Goal: Task Accomplishment & Management: Complete application form

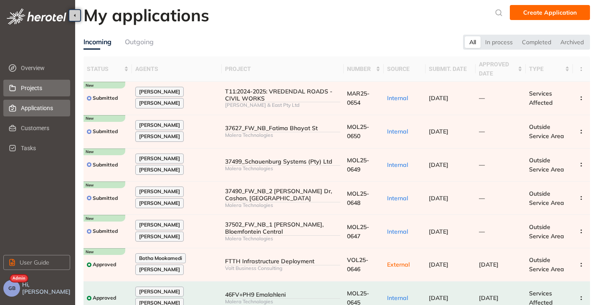
click at [38, 89] on span "Projects" at bounding box center [42, 88] width 43 height 17
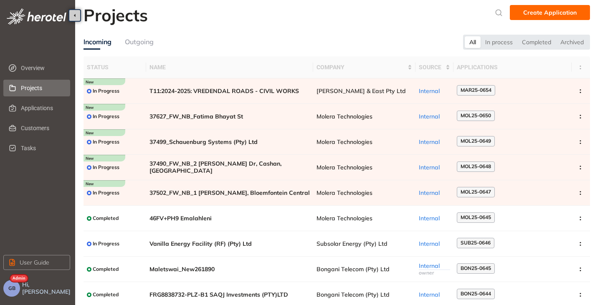
click at [16, 292] on button "GB" at bounding box center [11, 288] width 17 height 17
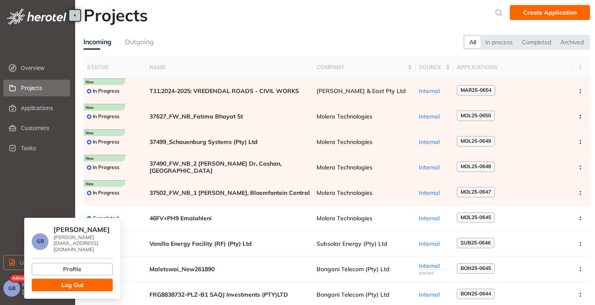
click at [63, 281] on span "Log Out" at bounding box center [72, 285] width 22 height 9
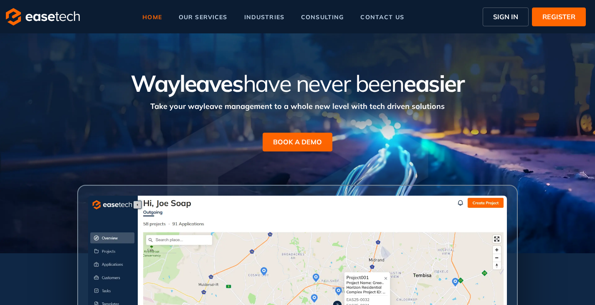
click at [491, 18] on button "SIGN IN" at bounding box center [506, 17] width 46 height 19
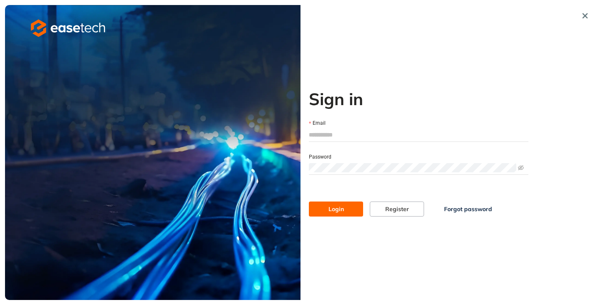
click at [329, 138] on input "Email" at bounding box center [419, 135] width 220 height 13
type input "**********"
click at [340, 213] on span "Login" at bounding box center [336, 209] width 15 height 9
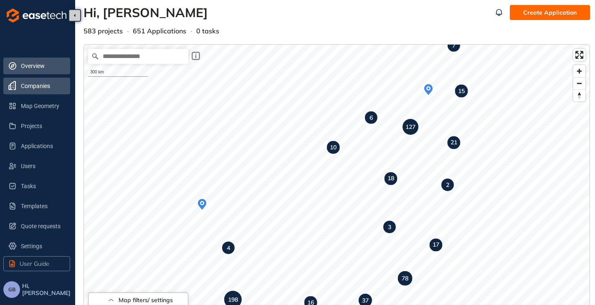
click at [34, 89] on span "Companies" at bounding box center [42, 86] width 43 height 17
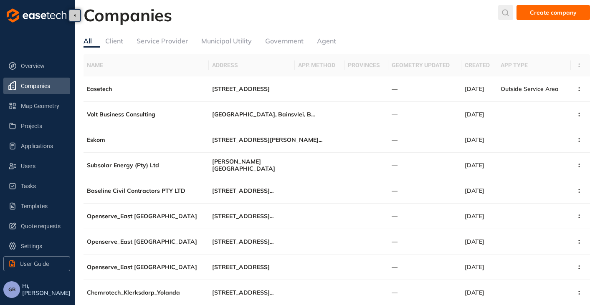
click at [506, 11] on icon "submit" at bounding box center [505, 12] width 8 height 7
click at [436, 16] on input "text" at bounding box center [443, 14] width 63 height 13
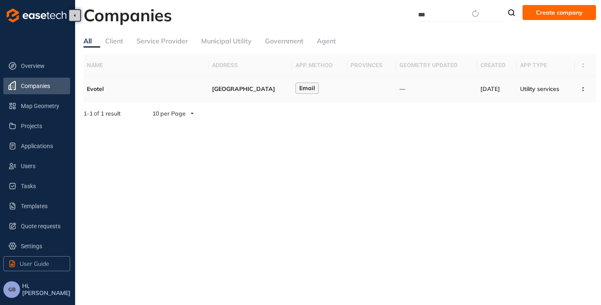
type input "***"
click at [226, 87] on div "[GEOGRAPHIC_DATA]" at bounding box center [250, 89] width 77 height 7
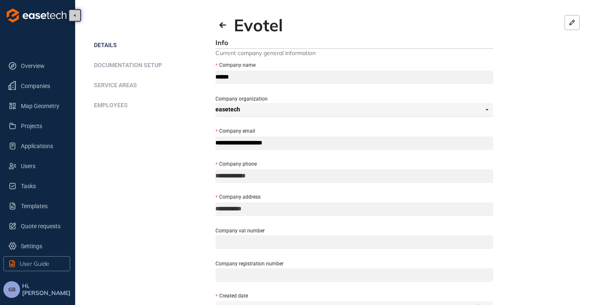
click at [105, 102] on span "Employees" at bounding box center [111, 105] width 34 height 7
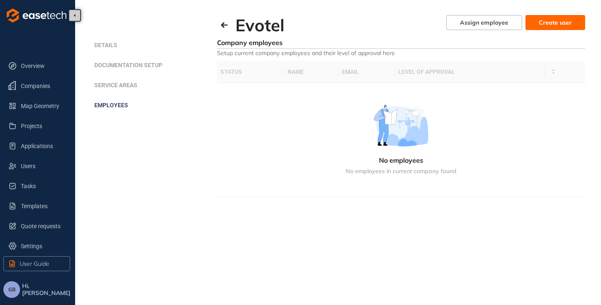
click at [552, 23] on span "Create user" at bounding box center [555, 22] width 33 height 9
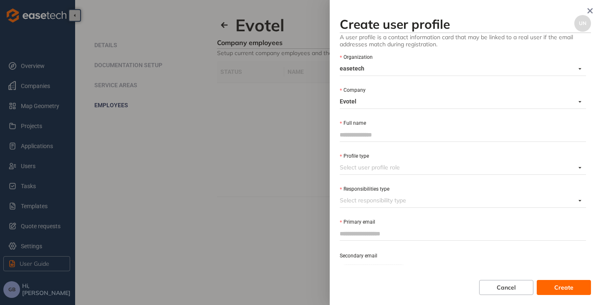
paste input "**********"
type input "**********"
click at [363, 136] on input "Full name" at bounding box center [463, 135] width 246 height 13
click at [342, 132] on input "**********" at bounding box center [463, 135] width 246 height 13
click at [366, 133] on input "**********" at bounding box center [463, 135] width 246 height 13
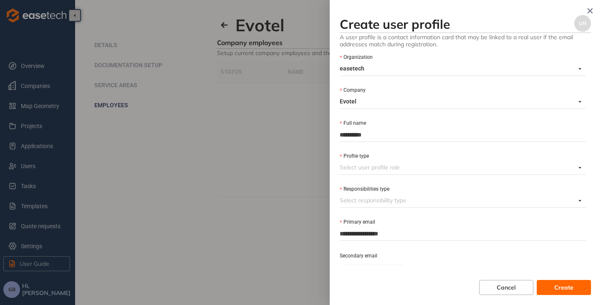
click at [425, 134] on input "**********" at bounding box center [463, 135] width 246 height 13
type input "**********"
click at [384, 166] on input "Profile type" at bounding box center [458, 167] width 236 height 13
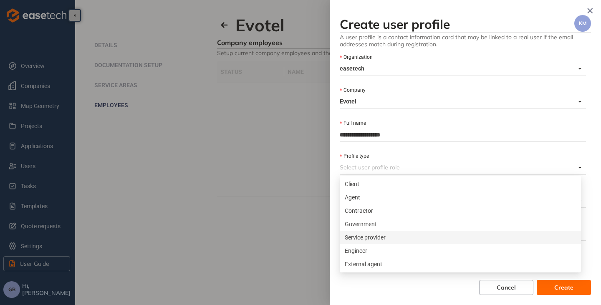
click at [384, 235] on div "Service provider" at bounding box center [460, 237] width 231 height 9
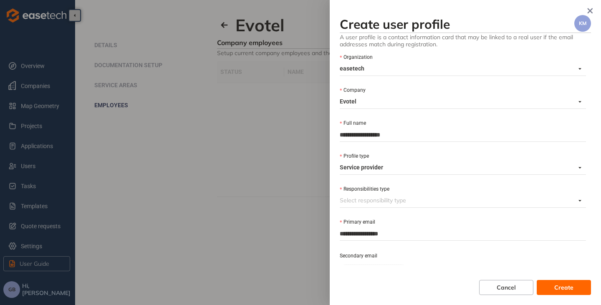
click at [382, 202] on input "Responsibilities type" at bounding box center [458, 200] width 236 height 13
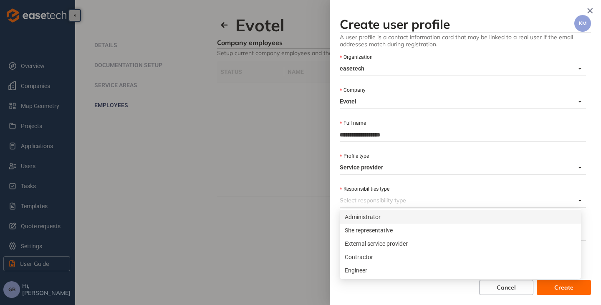
click at [380, 222] on div "Administrator" at bounding box center [460, 216] width 241 height 13
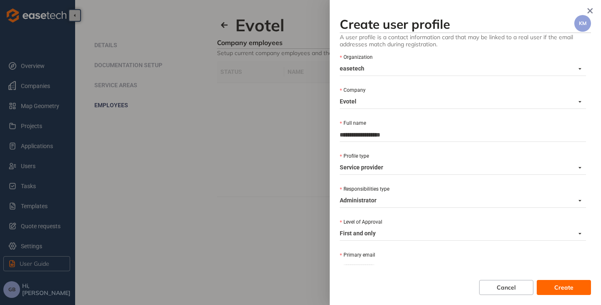
click at [561, 284] on span "Create" at bounding box center [564, 287] width 19 height 9
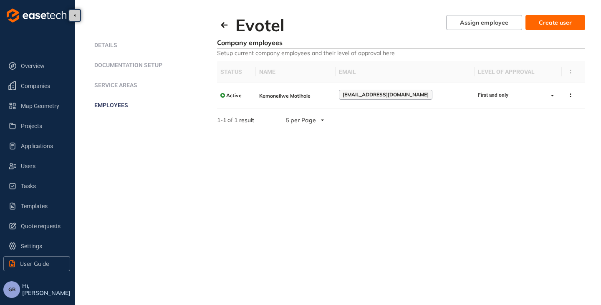
click at [560, 24] on span "Create user" at bounding box center [555, 22] width 33 height 9
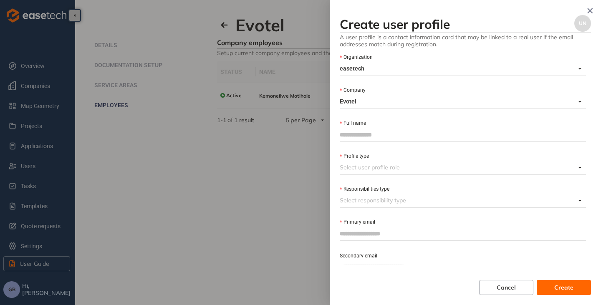
paste input "**********"
type input "**********"
paste input "**********"
type input "**********"
click at [369, 170] on input "Profile type" at bounding box center [458, 167] width 236 height 13
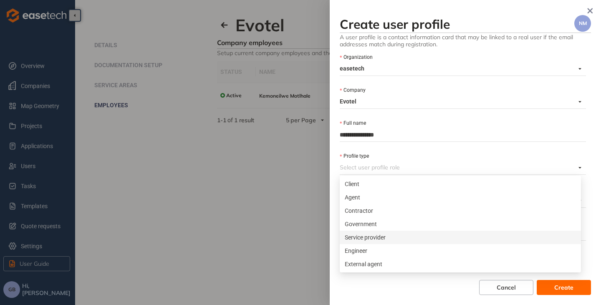
click at [359, 236] on div "Service provider" at bounding box center [460, 237] width 231 height 9
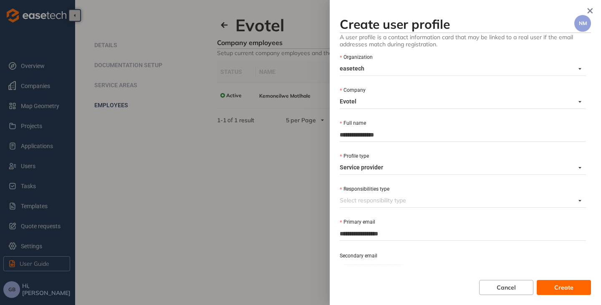
click at [362, 197] on input "Responsibilities type" at bounding box center [458, 200] width 236 height 13
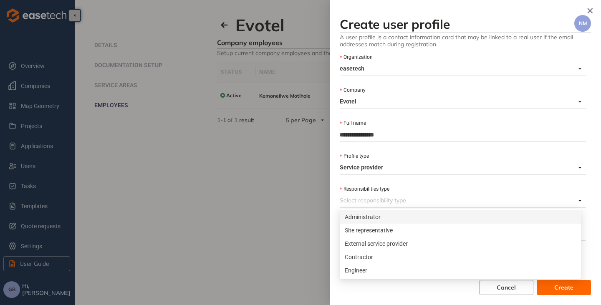
click at [365, 218] on div "Administrator" at bounding box center [460, 217] width 231 height 9
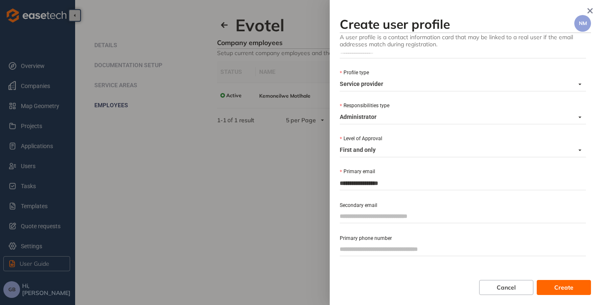
scroll to position [125, 0]
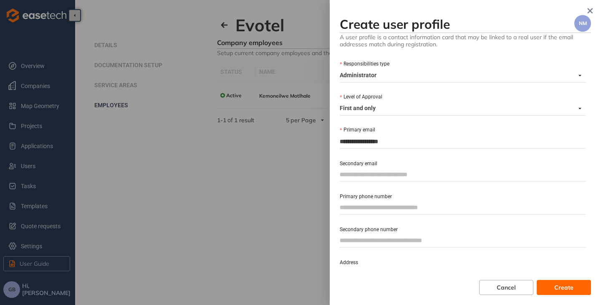
click at [387, 207] on input "Primary phone number" at bounding box center [463, 207] width 246 height 13
drag, startPoint x: 356, startPoint y: 208, endPoint x: 339, endPoint y: 210, distance: 16.7
click at [339, 210] on div "**********" at bounding box center [465, 152] width 271 height 305
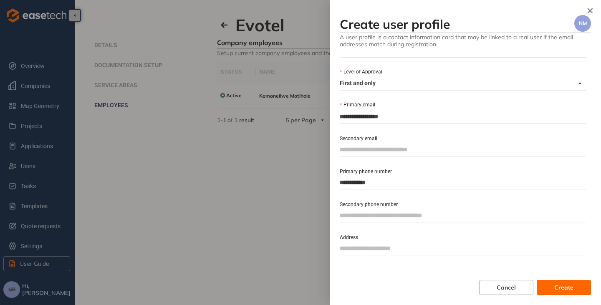
type input "**********"
click at [546, 287] on button "Create" at bounding box center [564, 287] width 54 height 15
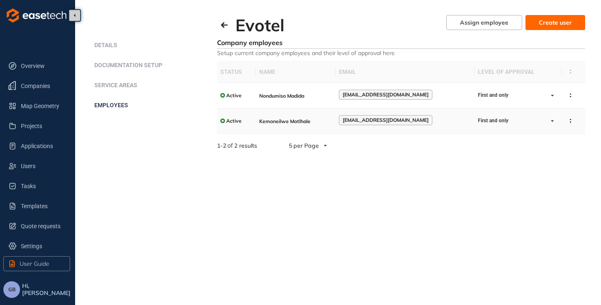
click at [317, 123] on td "Kemoneilwe Motlhale" at bounding box center [296, 121] width 80 height 25
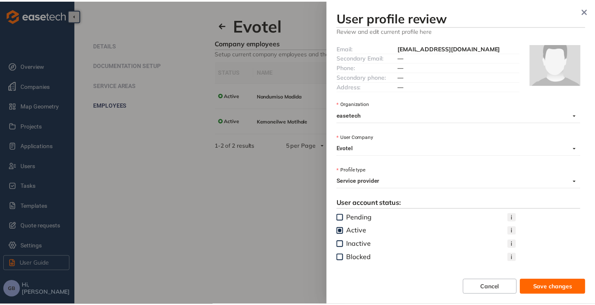
scroll to position [0, 0]
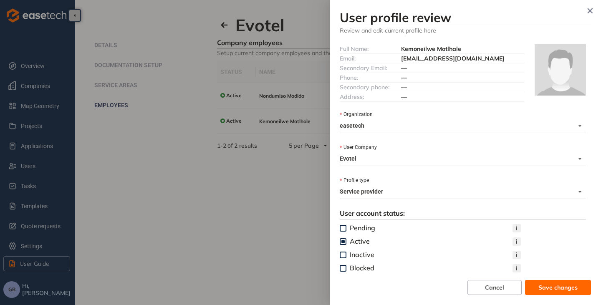
click at [393, 95] on div "Address:" at bounding box center [370, 96] width 61 height 9
click at [419, 72] on div "—" at bounding box center [462, 67] width 123 height 9
click at [594, 8] on icon "button" at bounding box center [590, 11] width 8 height 6
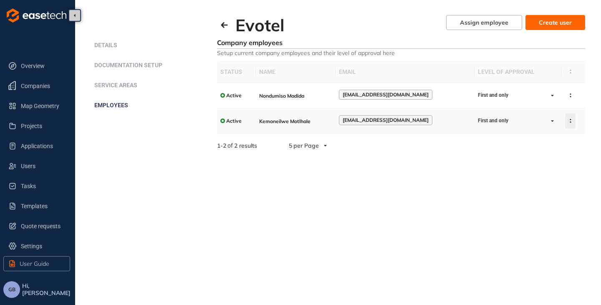
click at [570, 123] on button "button" at bounding box center [570, 121] width 10 height 15
click at [422, 162] on section "Evotel Assign employee Create user Details Documentation setup Service areas Em…" at bounding box center [338, 152] width 526 height 305
click at [25, 68] on span "Overview" at bounding box center [42, 66] width 43 height 17
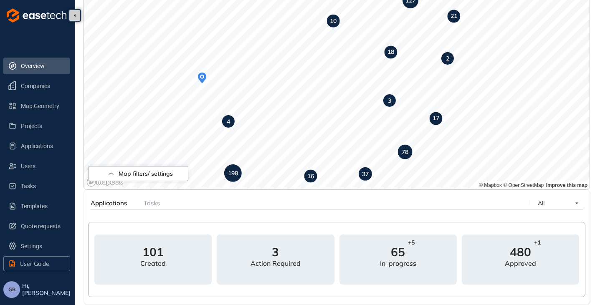
scroll to position [167, 0]
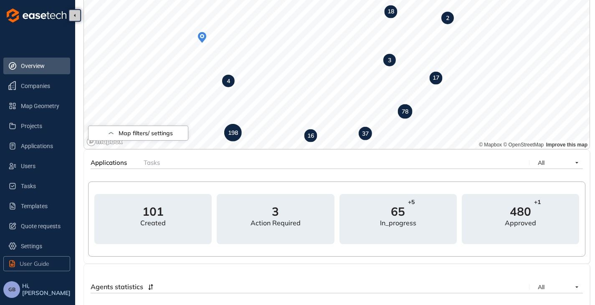
click at [18, 292] on button "GB" at bounding box center [11, 289] width 17 height 17
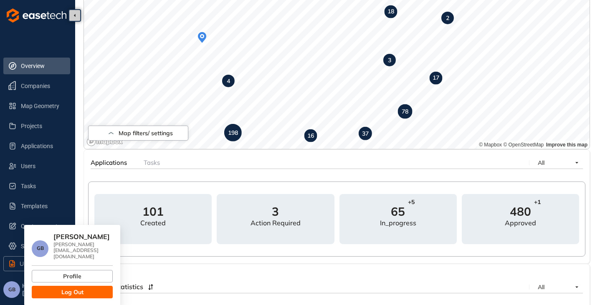
click at [63, 288] on span "Log Out" at bounding box center [72, 292] width 22 height 9
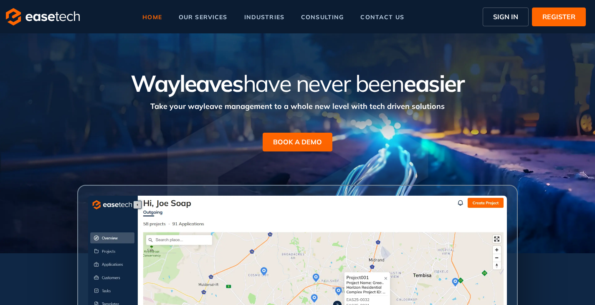
click at [511, 11] on button "SIGN IN" at bounding box center [506, 17] width 46 height 19
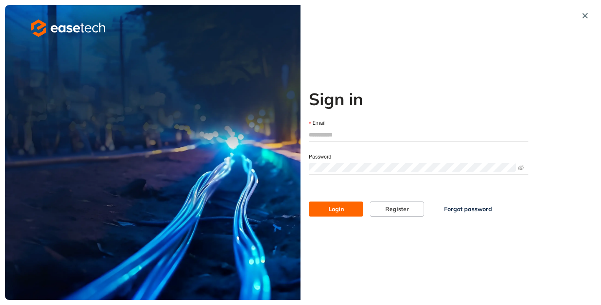
click at [337, 133] on input "Email" at bounding box center [419, 135] width 220 height 13
type input "**********"
click at [309, 202] on button "Login" at bounding box center [336, 209] width 54 height 15
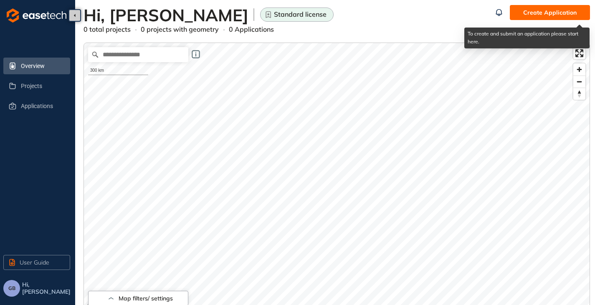
click at [545, 16] on span "Create Application" at bounding box center [549, 12] width 53 height 9
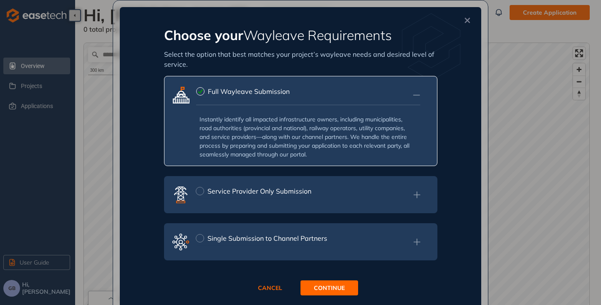
click at [199, 193] on div "button" at bounding box center [200, 191] width 8 height 8
click at [198, 91] on div "button" at bounding box center [200, 91] width 8 height 8
click at [416, 94] on icon at bounding box center [417, 95] width 8 height 9
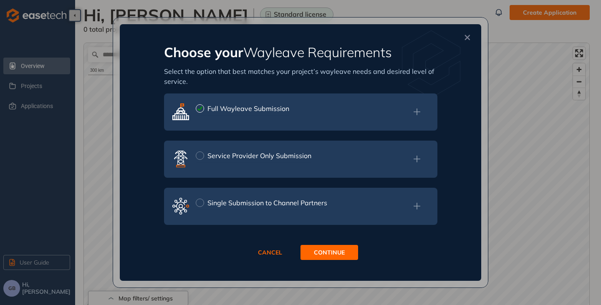
click at [414, 158] on icon at bounding box center [417, 158] width 8 height 9
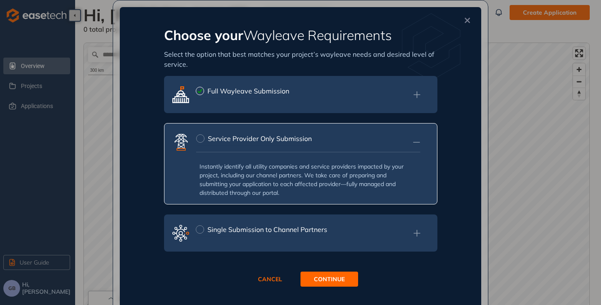
click at [416, 142] on rect at bounding box center [416, 142] width 7 height 1
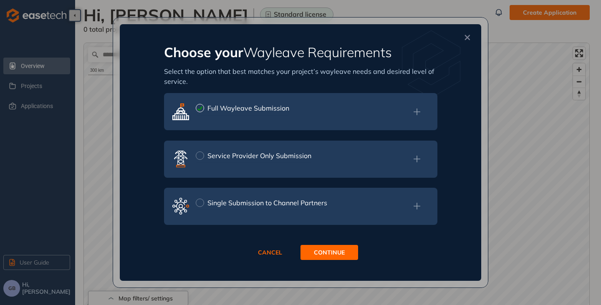
click at [417, 208] on icon at bounding box center [417, 206] width 8 height 9
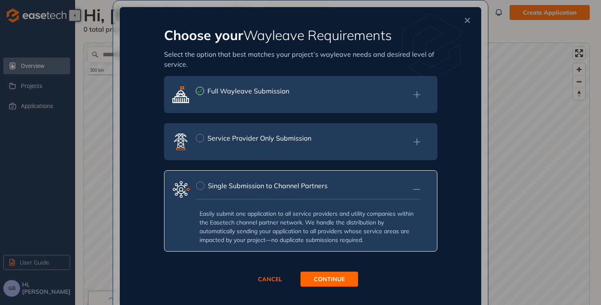
click at [415, 185] on icon at bounding box center [417, 189] width 8 height 9
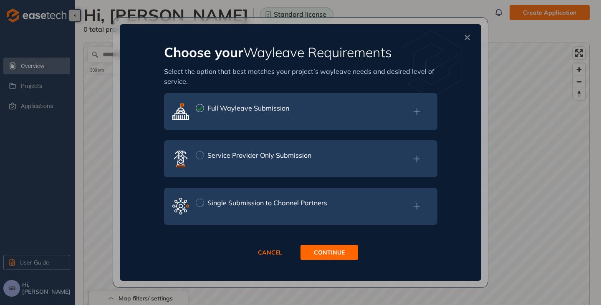
click at [420, 109] on icon at bounding box center [417, 111] width 8 height 9
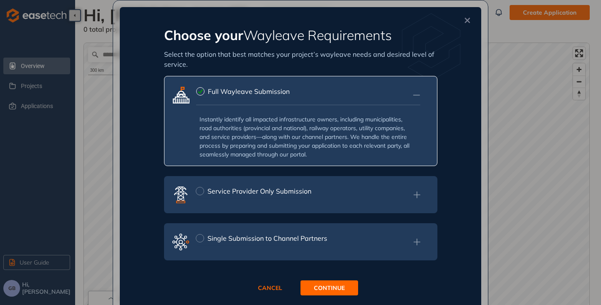
click at [326, 288] on span "CONTINUE" at bounding box center [329, 288] width 31 height 9
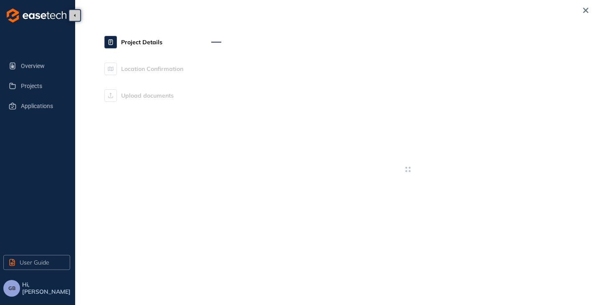
type textarea "**********"
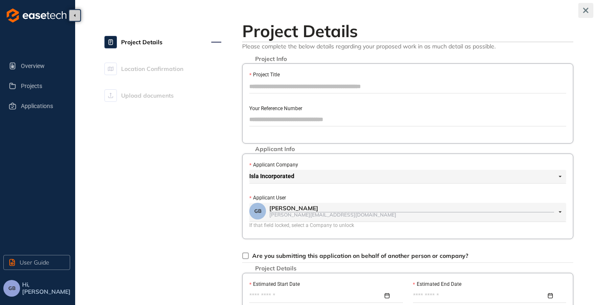
click at [582, 13] on icon "button" at bounding box center [586, 11] width 8 height 6
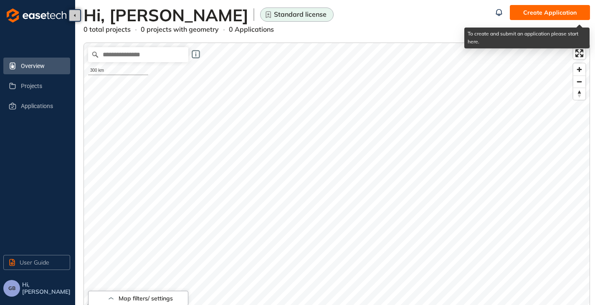
click at [527, 14] on span "Create Application" at bounding box center [549, 12] width 53 height 9
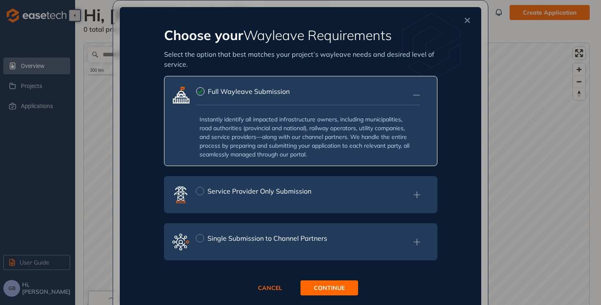
click at [413, 196] on icon at bounding box center [417, 194] width 8 height 9
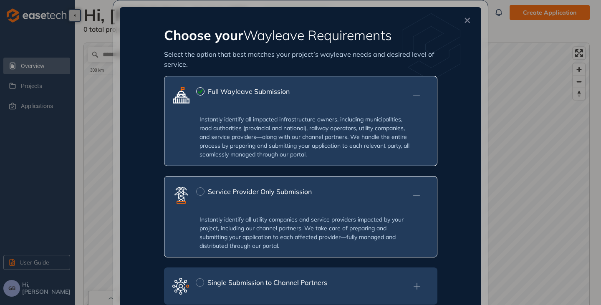
click at [413, 195] on icon at bounding box center [417, 195] width 8 height 9
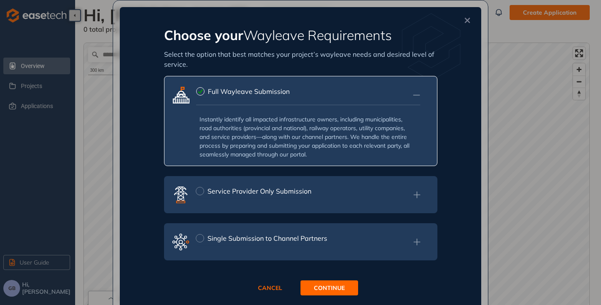
click at [416, 92] on icon at bounding box center [417, 95] width 8 height 9
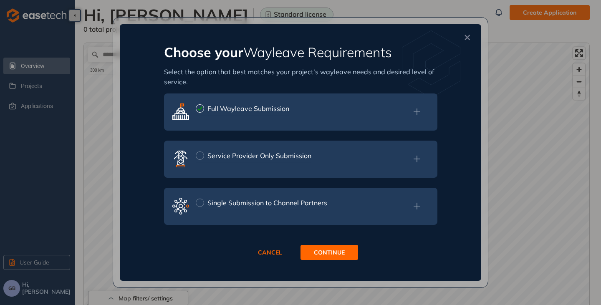
click at [419, 109] on icon at bounding box center [417, 111] width 8 height 9
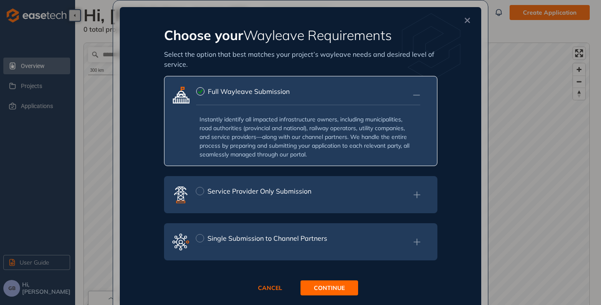
click at [415, 96] on icon at bounding box center [417, 95] width 8 height 9
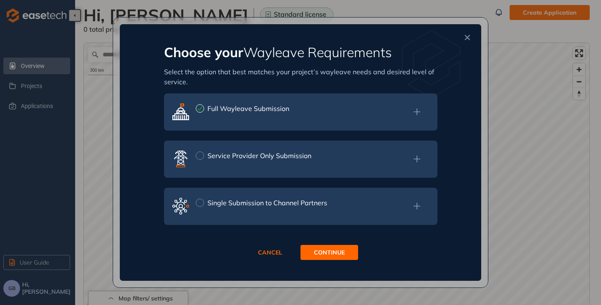
click at [416, 208] on icon at bounding box center [417, 206] width 8 height 9
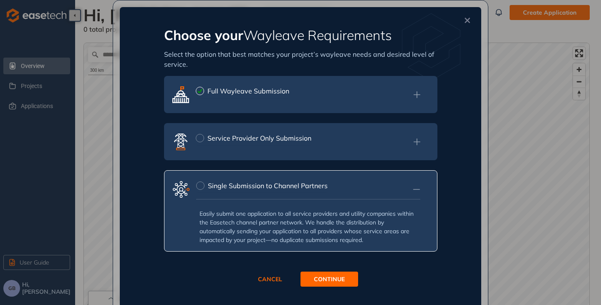
click at [416, 195] on div "Single Submission to Channel Partners" at bounding box center [308, 189] width 224 height 20
click at [413, 185] on icon at bounding box center [417, 189] width 8 height 9
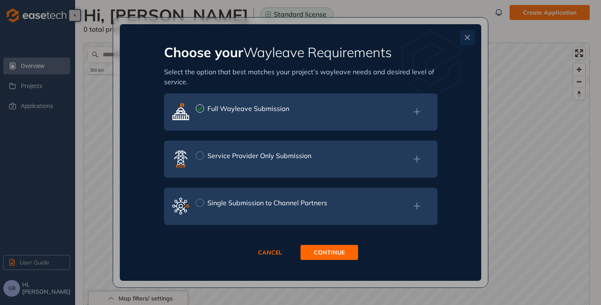
click at [468, 36] on icon "Close" at bounding box center [467, 38] width 8 height 6
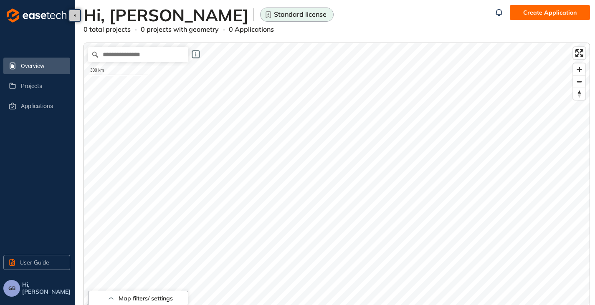
click at [546, 10] on span "Create Application" at bounding box center [549, 12] width 53 height 9
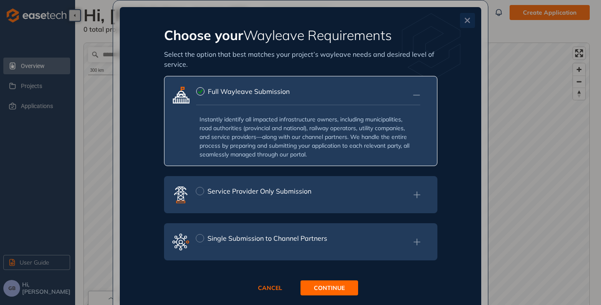
click at [468, 21] on button "Close" at bounding box center [467, 20] width 15 height 15
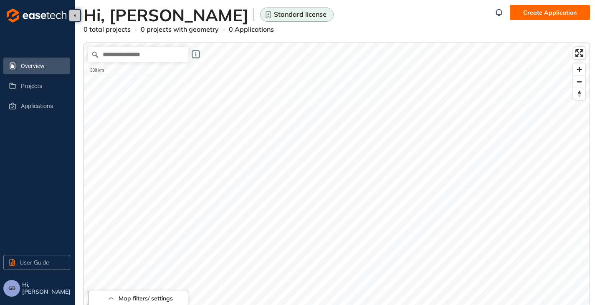
click at [15, 290] on button "GB" at bounding box center [11, 288] width 17 height 17
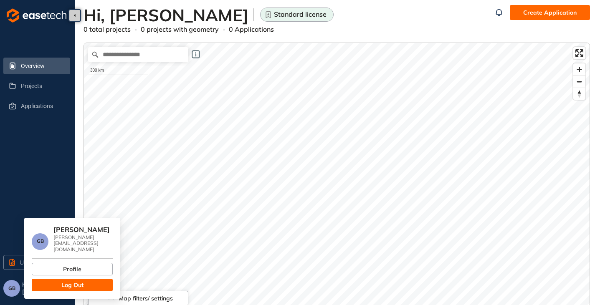
click at [76, 281] on span "Log Out" at bounding box center [72, 285] width 22 height 9
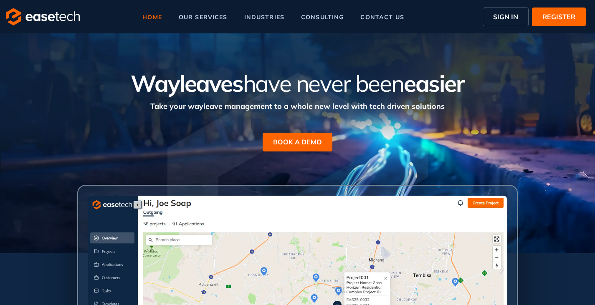
click at [504, 18] on span "SIGN IN" at bounding box center [505, 17] width 25 height 10
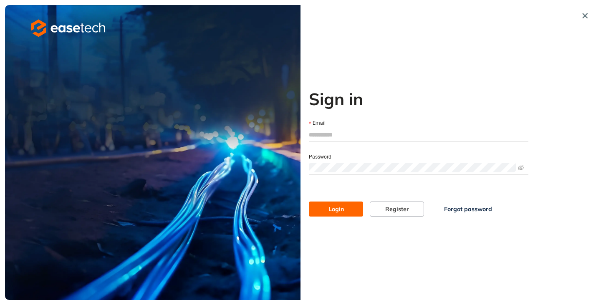
click at [348, 132] on input "Email" at bounding box center [419, 135] width 220 height 13
type input "**********"
click at [354, 162] on span at bounding box center [419, 168] width 220 height 13
click at [309, 202] on button "Login" at bounding box center [336, 209] width 54 height 15
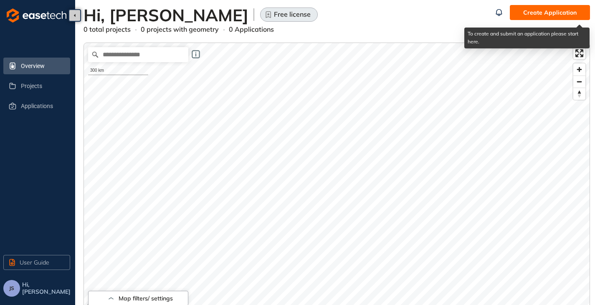
click at [551, 15] on span "Create Application" at bounding box center [549, 12] width 53 height 9
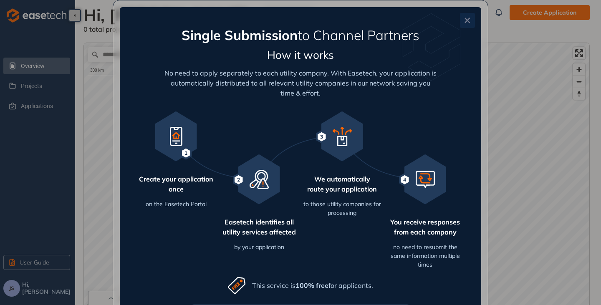
click at [464, 23] on icon "Close" at bounding box center [467, 21] width 8 height 6
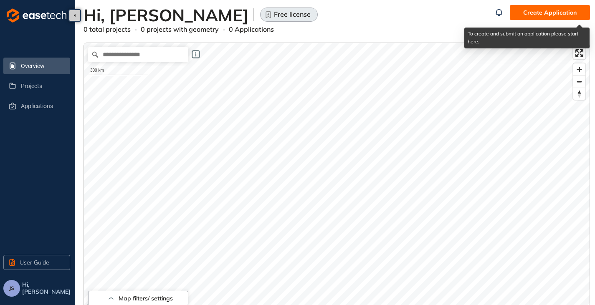
click at [532, 9] on span "Create Application" at bounding box center [549, 12] width 53 height 9
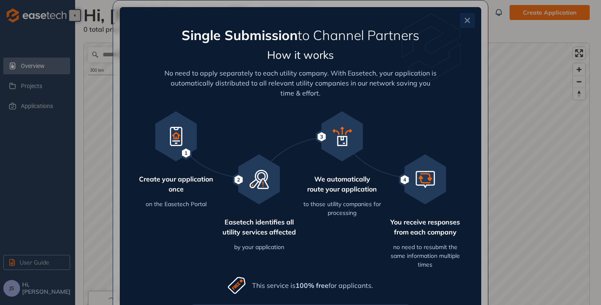
click at [463, 18] on icon "Close" at bounding box center [467, 21] width 8 height 6
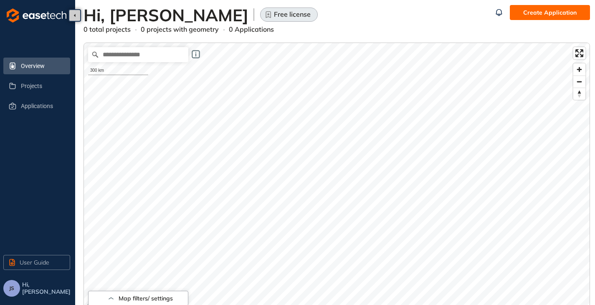
click at [14, 290] on span "JS" at bounding box center [11, 289] width 5 height 6
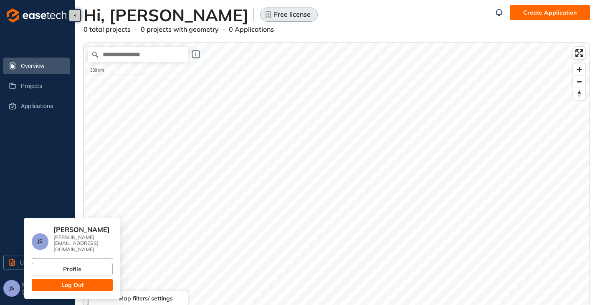
click at [86, 279] on button "Log Out" at bounding box center [72, 285] width 81 height 13
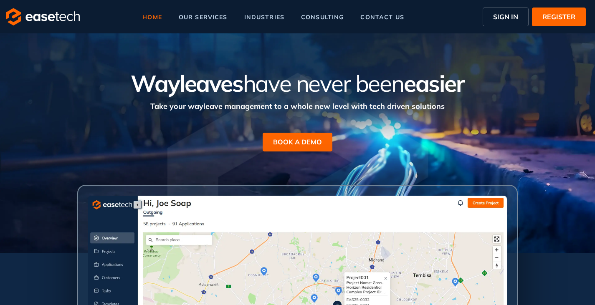
click at [515, 13] on span "SIGN IN" at bounding box center [505, 17] width 25 height 10
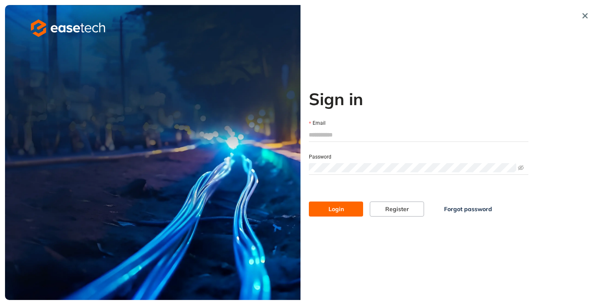
click at [365, 140] on input "Email" at bounding box center [419, 135] width 220 height 13
type input "**********"
click at [335, 206] on span "Login" at bounding box center [336, 209] width 15 height 9
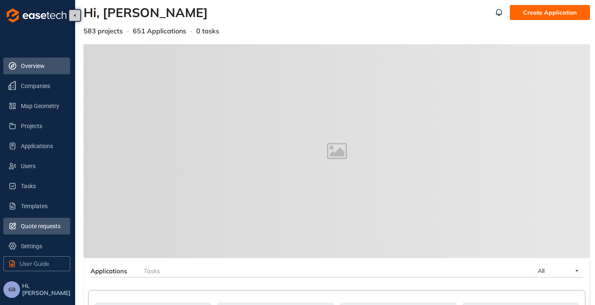
click at [31, 230] on span "Quote requests" at bounding box center [42, 226] width 43 height 17
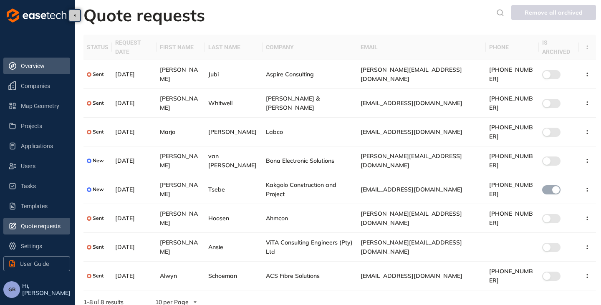
click at [34, 60] on span "Overview" at bounding box center [42, 66] width 43 height 17
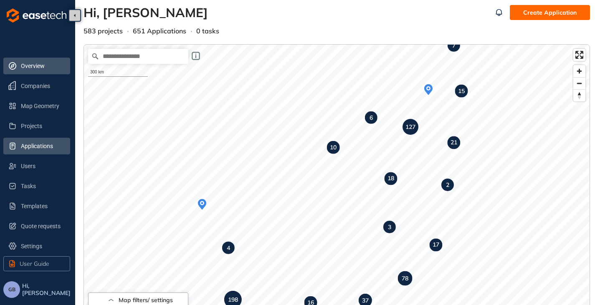
click at [30, 148] on span "Applications" at bounding box center [42, 146] width 43 height 17
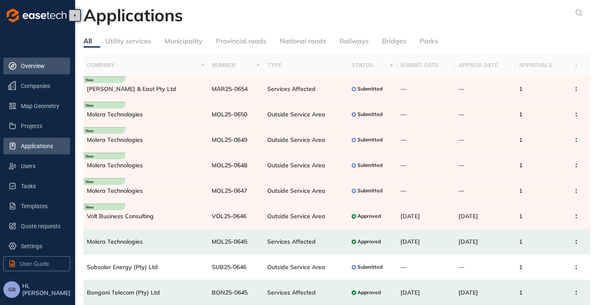
click at [37, 65] on span "Overview" at bounding box center [42, 66] width 43 height 17
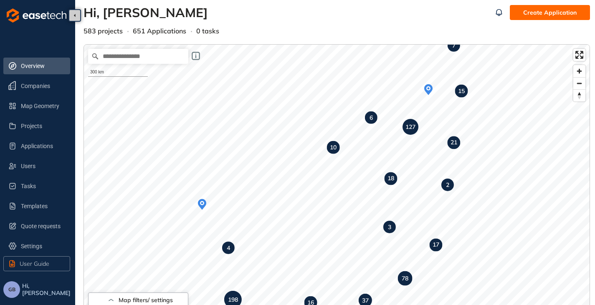
click at [10, 290] on span "GB" at bounding box center [11, 290] width 7 height 6
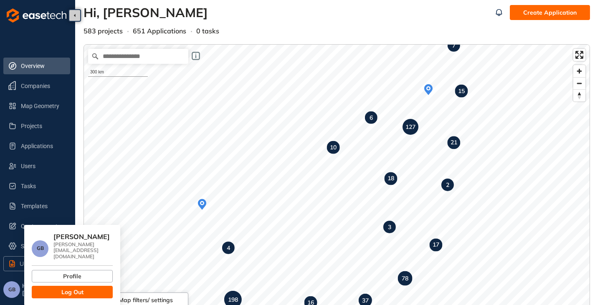
click at [79, 288] on span "Log Out" at bounding box center [72, 292] width 22 height 9
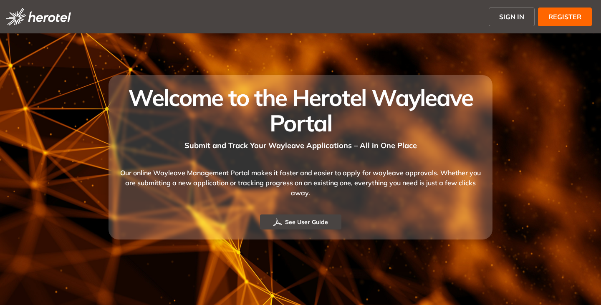
click at [512, 18] on span "SIGN IN" at bounding box center [511, 17] width 25 height 10
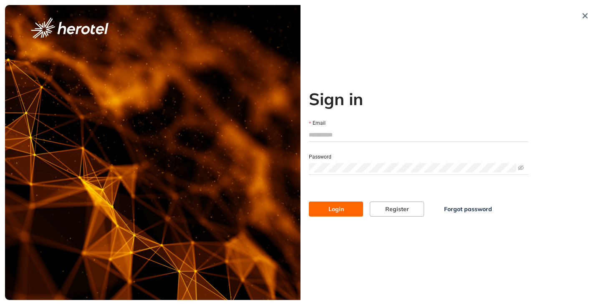
click at [334, 138] on input "Email" at bounding box center [419, 135] width 220 height 13
type input "**********"
click at [309, 202] on button "Login" at bounding box center [336, 209] width 54 height 15
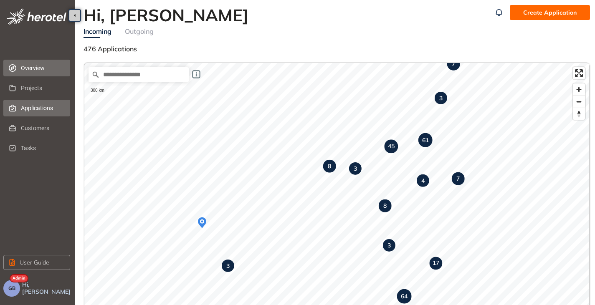
click at [38, 106] on span "Applications" at bounding box center [42, 108] width 43 height 17
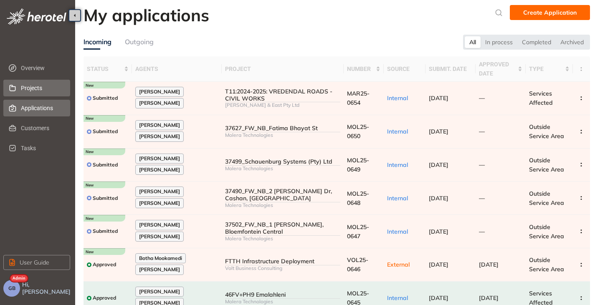
click at [34, 86] on span "Projects" at bounding box center [42, 88] width 43 height 17
